Goal: Share content

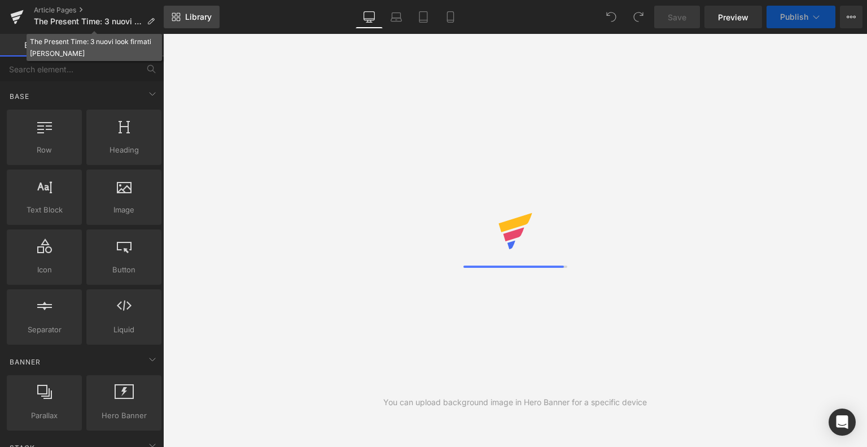
click at [199, 11] on link "Library" at bounding box center [192, 17] width 56 height 23
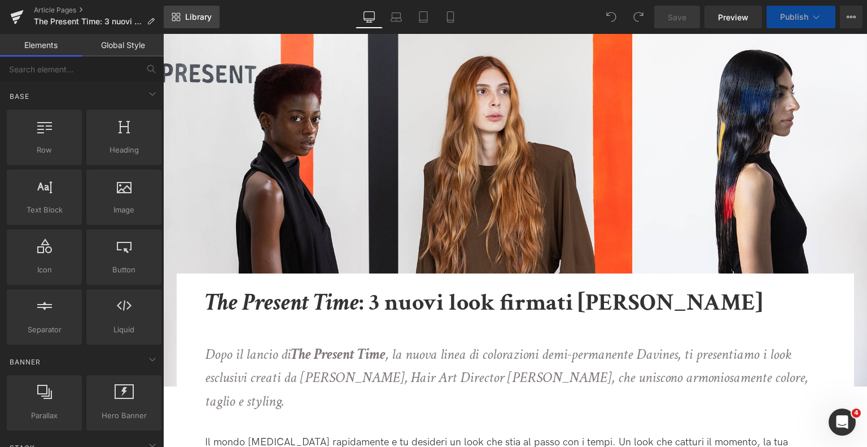
click at [199, 11] on link "Library" at bounding box center [192, 17] width 56 height 23
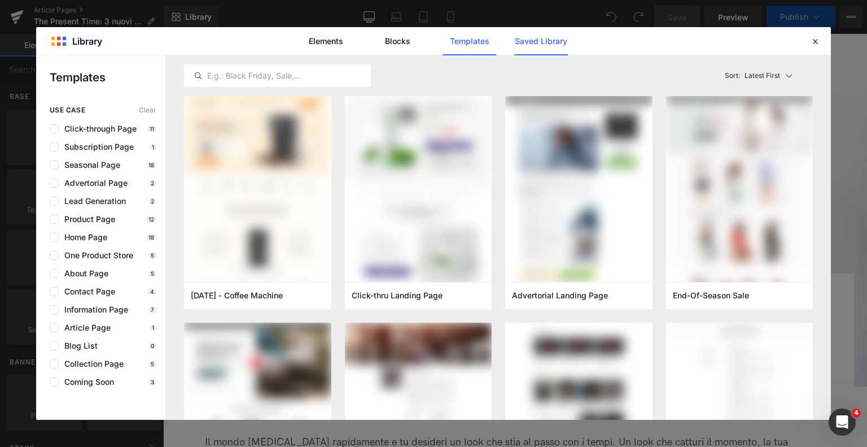
click at [528, 42] on link "Saved Library" at bounding box center [541, 41] width 54 height 28
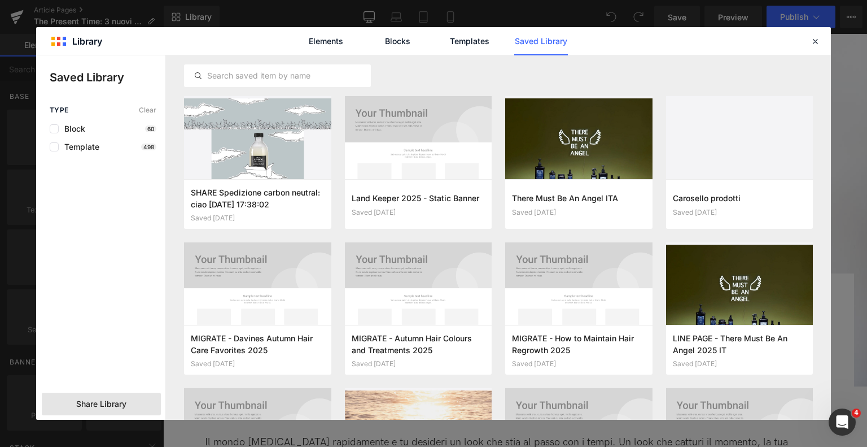
click at [108, 404] on span "Share Library" at bounding box center [101, 403] width 50 height 11
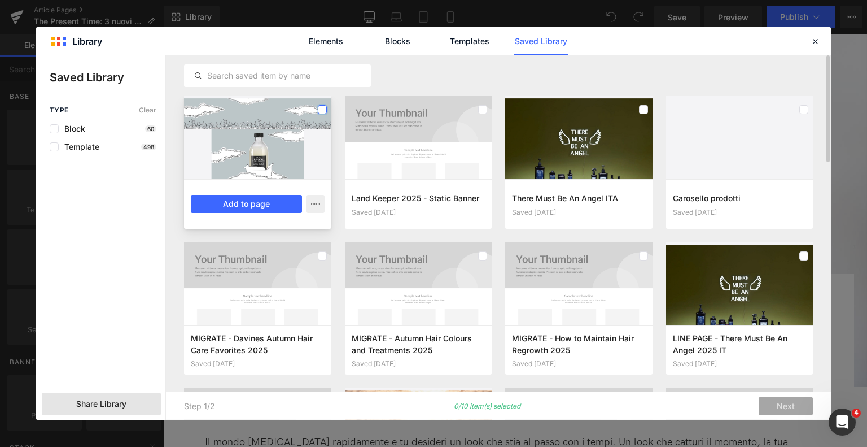
click at [325, 105] on label at bounding box center [322, 109] width 9 height 9
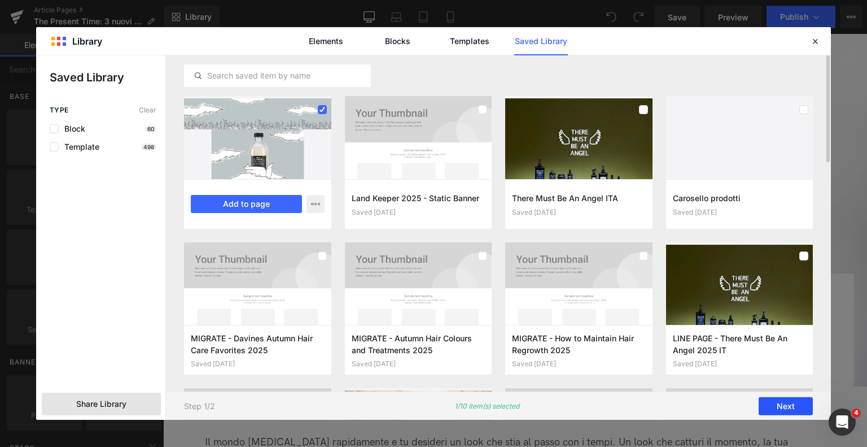
click at [770, 403] on button "Next" at bounding box center [786, 406] width 54 height 18
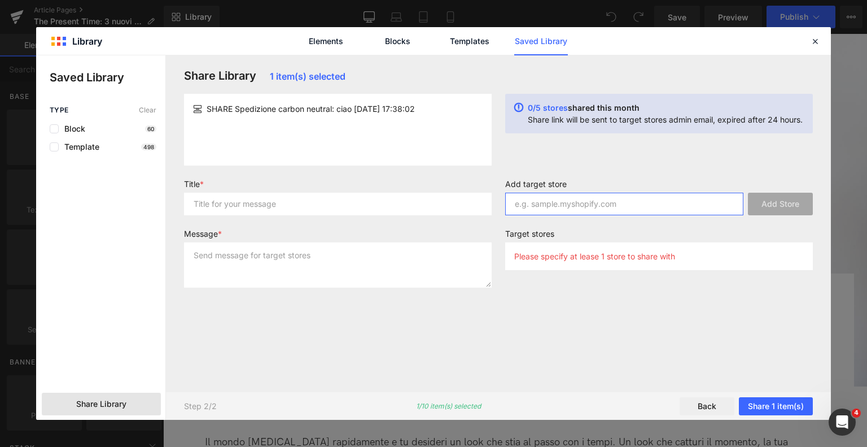
click at [566, 212] on input "text" at bounding box center [624, 204] width 238 height 23
paste input "[DOMAIN_NAME]"
type input "[DOMAIN_NAME]"
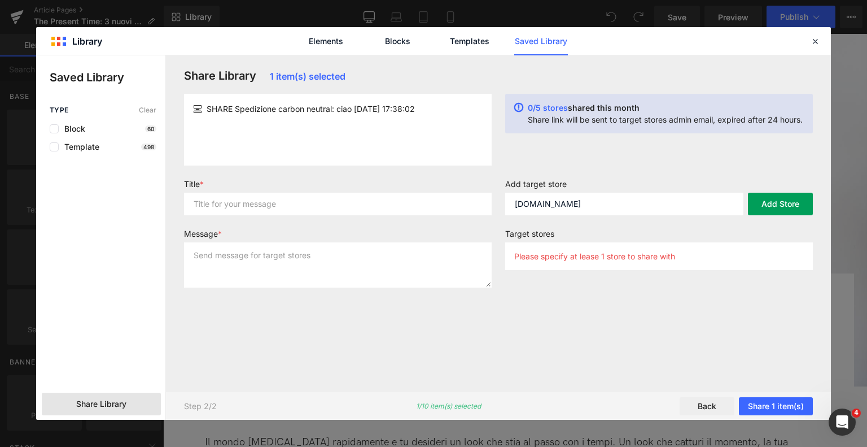
click at [756, 209] on button "Add Store" at bounding box center [780, 204] width 65 height 23
click at [292, 119] on div "SHARE Spedizione carbon neutral: ciao [DATE] 17:38:02" at bounding box center [338, 130] width 308 height 72
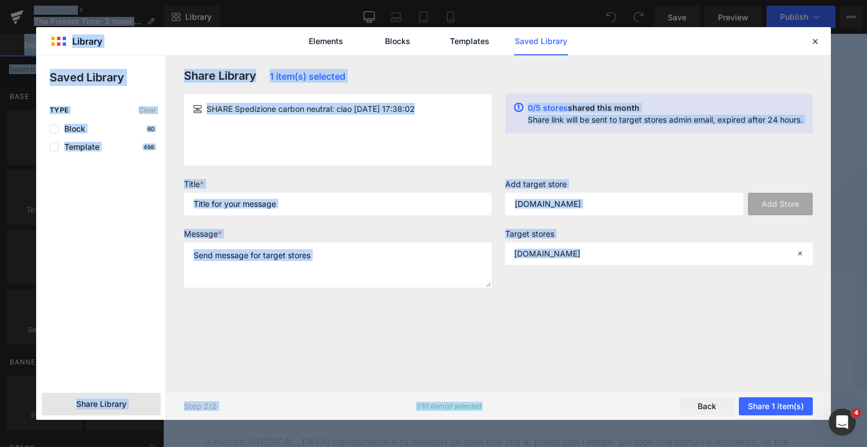
click at [292, 108] on span "SHARE Spedizione carbon neutral: ciao [DATE] 17:38:02" at bounding box center [311, 109] width 208 height 12
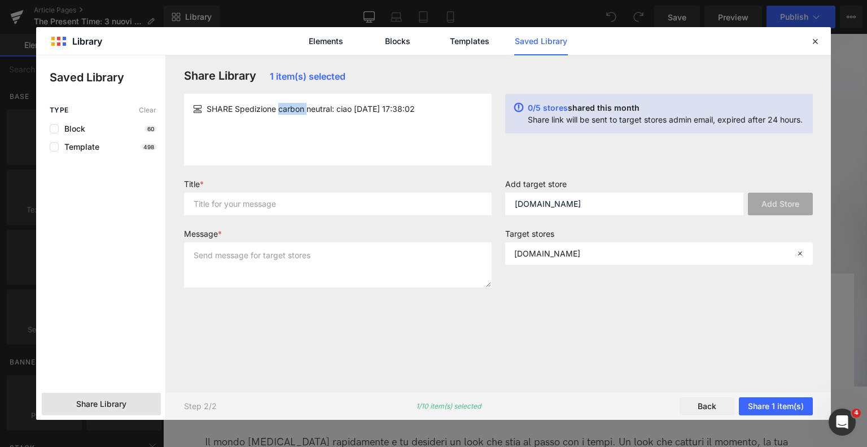
click at [292, 108] on span "SHARE Spedizione carbon neutral: ciao [DATE] 17:38:02" at bounding box center [311, 109] width 208 height 12
click at [291, 208] on input "text" at bounding box center [338, 204] width 308 height 23
paste input "SHARE Spedizione carbon neutral: ciao [DATE] 17:38:02"
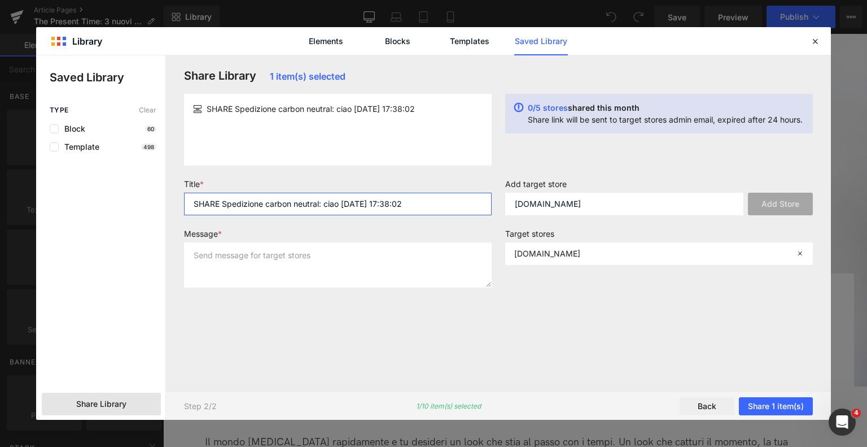
click at [221, 202] on input "SHARE Spedizione carbon neutral: ciao [DATE] 17:38:02" at bounding box center [338, 204] width 308 height 23
drag, startPoint x: 334, startPoint y: 203, endPoint x: 661, endPoint y: 178, distance: 327.2
click at [661, 179] on form "Title * SHARE ILA Spedizione carbon neutral: ciao [DATE] 17:38:02 Message * Add…" at bounding box center [498, 237] width 643 height 117
type input "SHARE ILA Spedizione carbon neutral"
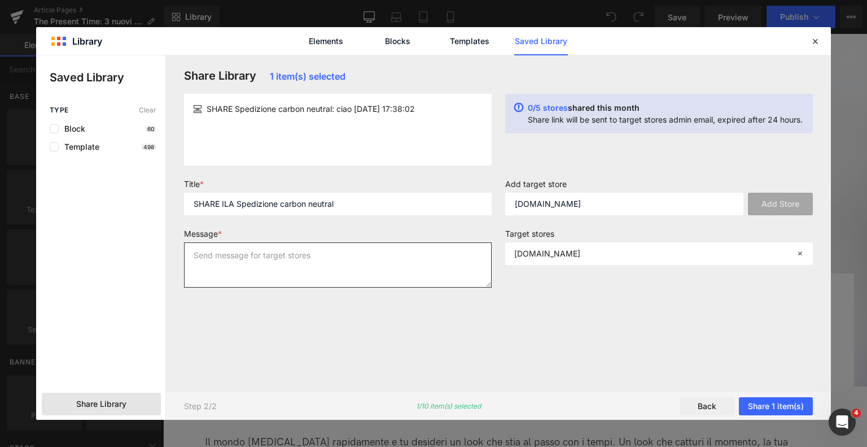
click at [427, 266] on textarea at bounding box center [338, 264] width 308 height 45
paste textarea "SHARE ILA Spedizione carbon neutral"
type textarea "SHARE ILA Spedizione carbon neutral"
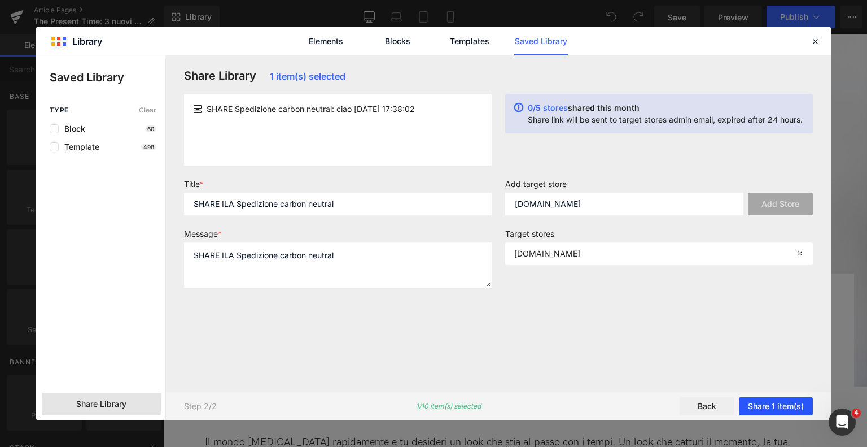
click at [779, 402] on button "Share 1 item(s)" at bounding box center [776, 406] width 74 height 18
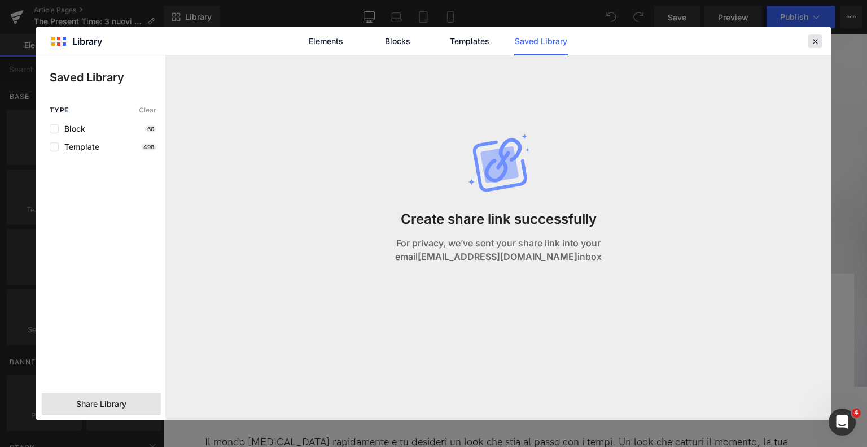
click at [820, 38] on icon at bounding box center [815, 41] width 10 height 10
